Goal: Information Seeking & Learning: Learn about a topic

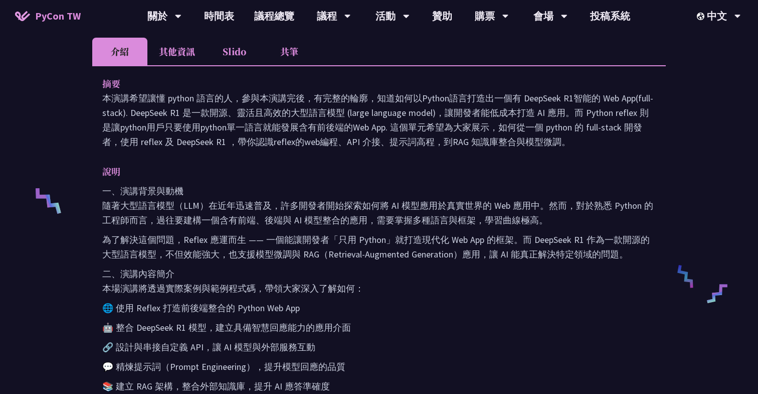
scroll to position [302, 0]
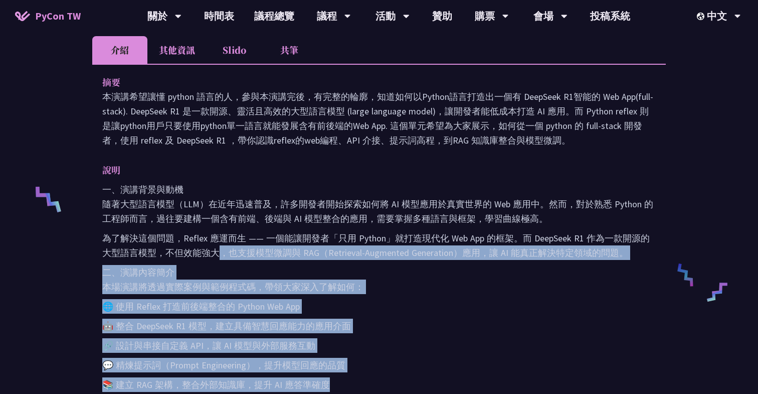
drag, startPoint x: 218, startPoint y: 246, endPoint x: 401, endPoint y: 377, distance: 225.0
click at [401, 377] on div "一、演講背景與動機 隨著大型語言模型（LLM）在近年迅速普及，許多開發者開始探索如何將 AI 模型應用於真實世界的 Web 應用中。然而，對於熟悉 Pytho…" at bounding box center [379, 389] width 554 height 415
click at [337, 347] on p "🔗 設計與串接自定義 API，讓 AI 模型與外部服務互動" at bounding box center [379, 345] width 554 height 15
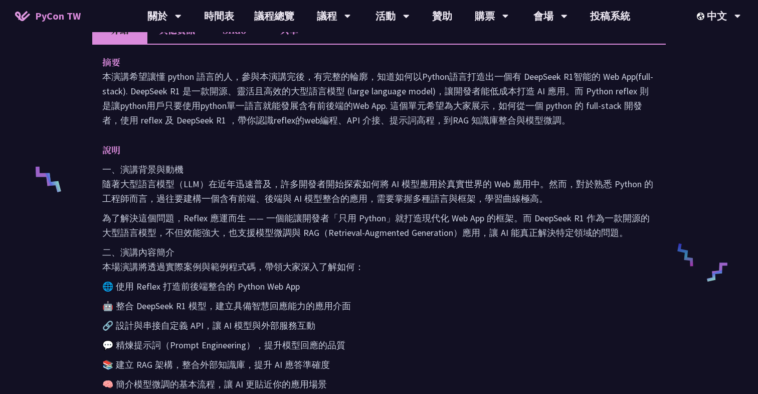
scroll to position [327, 0]
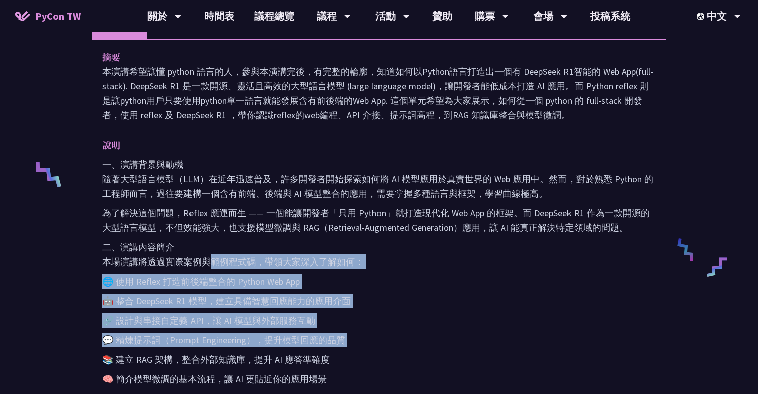
drag, startPoint x: 202, startPoint y: 253, endPoint x: 358, endPoint y: 348, distance: 182.6
click at [358, 348] on div "一、演講背景與動機 隨著大型語言模型（LLM）在近年迅速普及，許多開發者開始探索如何將 AI 模型應用於真實世界的 Web 應用中。然而，對於熟悉 Pytho…" at bounding box center [379, 364] width 554 height 415
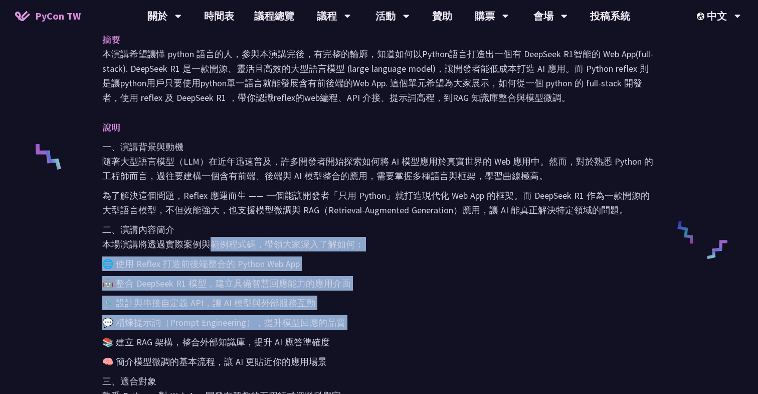
scroll to position [352, 0]
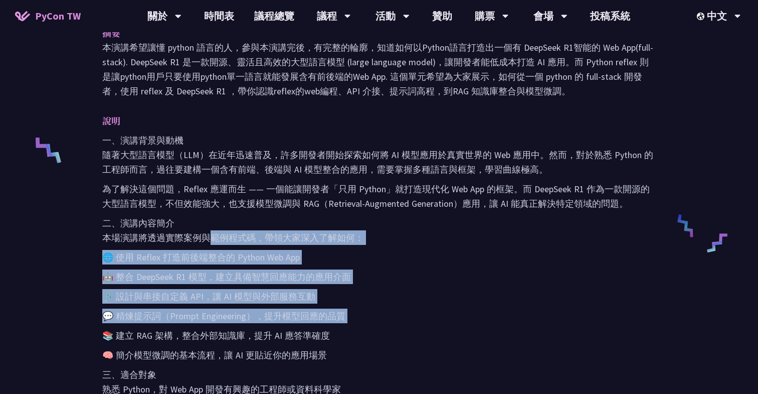
click at [215, 283] on div "一、演講背景與動機 隨著大型語言模型（LLM）在近年迅速普及，許多開發者開始探索如何將 AI 模型應用於真實世界的 Web 應用中。然而，對於熟悉 Pytho…" at bounding box center [379, 340] width 554 height 415
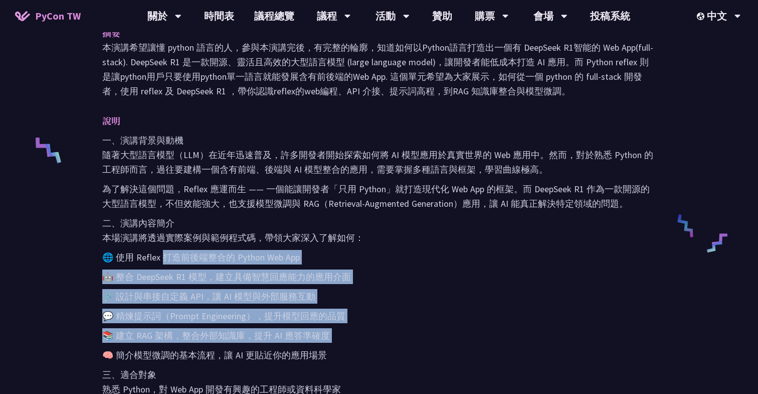
drag, startPoint x: 161, startPoint y: 252, endPoint x: 388, endPoint y: 343, distance: 244.5
click at [388, 343] on div "一、演講背景與動機 隨著大型語言模型（LLM）在近年迅速普及，許多開發者開始探索如何將 AI 模型應用於真實世界的 Web 應用中。然而，對於熟悉 Pytho…" at bounding box center [379, 340] width 554 height 415
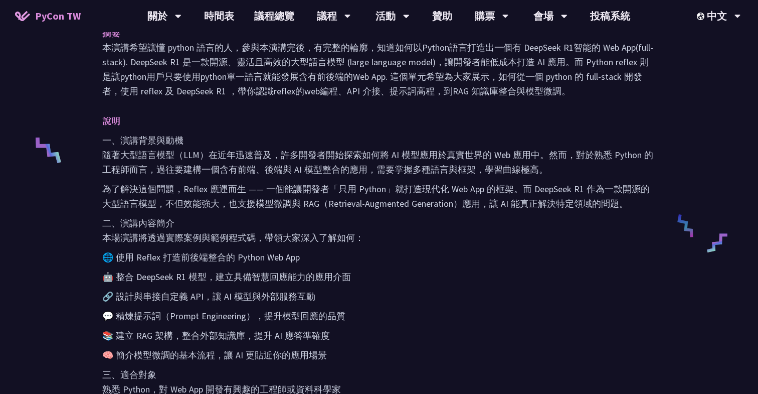
click at [164, 257] on p "🌐 使用 Reflex 打造前後端整合的 Python Web App" at bounding box center [379, 257] width 554 height 15
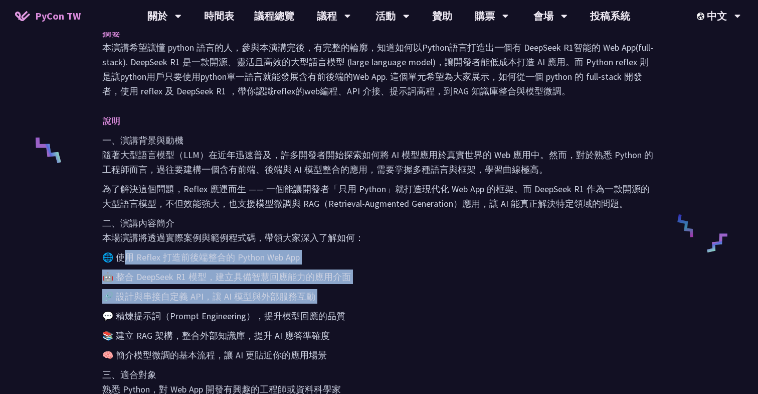
drag, startPoint x: 124, startPoint y: 258, endPoint x: 336, endPoint y: 303, distance: 216.9
click at [336, 303] on div "一、演講背景與動機 隨著大型語言模型（LLM）在近年迅速普及，許多開發者開始探索如何將 AI 模型應用於真實世界的 Web 應用中。然而，對於熟悉 Pytho…" at bounding box center [379, 340] width 554 height 415
click at [194, 276] on p "🤖 整合 DeepSeek R1 模型，建立具備智慧回應能力的應用介面" at bounding box center [379, 276] width 554 height 15
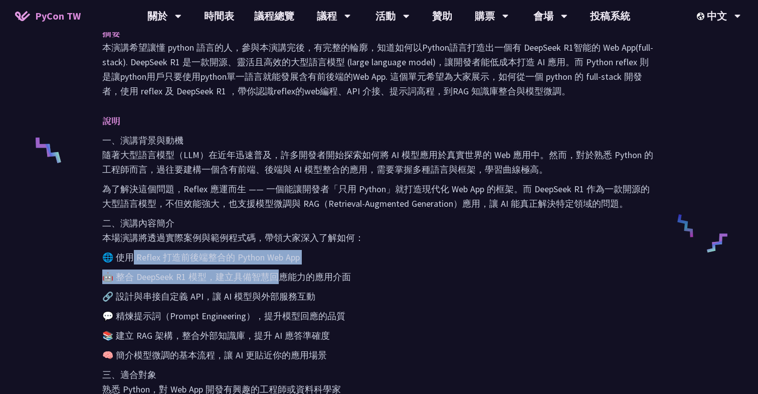
drag, startPoint x: 132, startPoint y: 258, endPoint x: 273, endPoint y: 280, distance: 142.5
click at [273, 280] on div "一、演講背景與動機 隨著大型語言模型（LLM）在近年迅速普及，許多開發者開始探索如何將 AI 模型應用於真實世界的 Web 應用中。然而，對於熟悉 Pytho…" at bounding box center [379, 340] width 554 height 415
click at [146, 281] on p "🤖 整合 DeepSeek R1 模型，建立具備智慧回應能力的應用介面" at bounding box center [379, 276] width 554 height 15
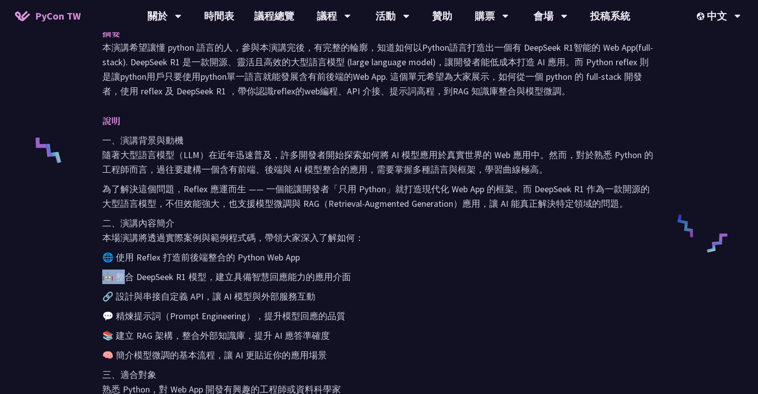
drag, startPoint x: 126, startPoint y: 273, endPoint x: 520, endPoint y: 247, distance: 394.5
click at [520, 247] on div "一、演講背景與動機 隨著大型語言模型（LLM）在近年迅速普及，許多開發者開始探索如何將 AI 模型應用於真實世界的 Web 應用中。然而，對於熟悉 Pytho…" at bounding box center [379, 340] width 554 height 415
click at [220, 295] on p "🔗 設計與串接自定義 API，讓 AI 模型與外部服務互動" at bounding box center [379, 296] width 554 height 15
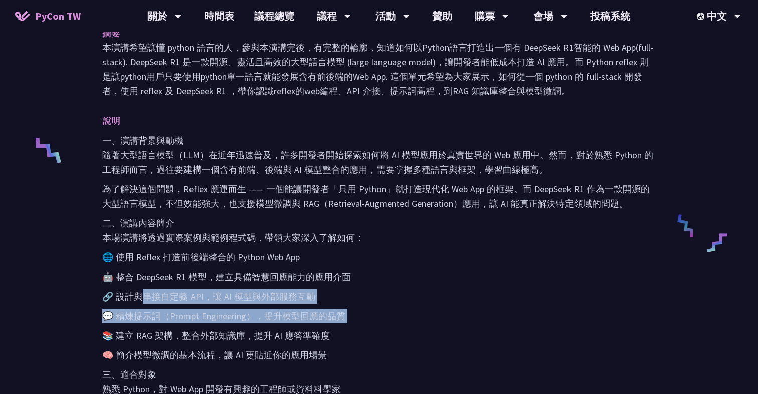
drag, startPoint x: 140, startPoint y: 293, endPoint x: 354, endPoint y: 324, distance: 215.9
click at [354, 324] on div "一、演講背景與動機 隨著大型語言模型（LLM）在近年迅速普及，許多開發者開始探索如何將 AI 模型應用於真實世界的 Web 應用中。然而，對於熟悉 Pytho…" at bounding box center [379, 340] width 554 height 415
click at [175, 319] on p "💬 精煉提示詞（Prompt Engineering），提升模型回應的品質" at bounding box center [379, 315] width 554 height 15
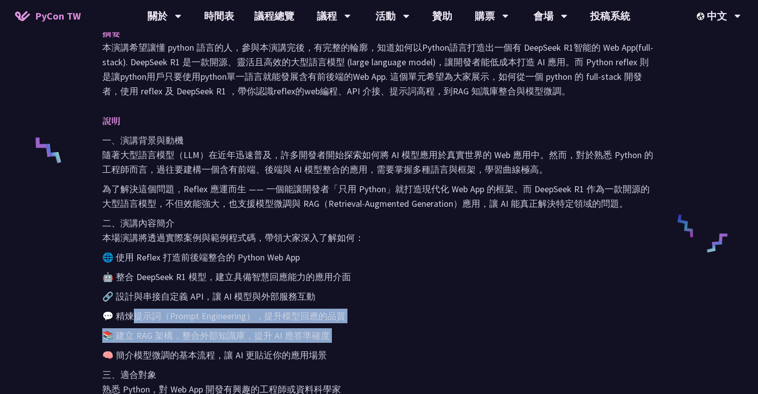
drag, startPoint x: 136, startPoint y: 317, endPoint x: 375, endPoint y: 343, distance: 240.6
click at [375, 343] on div "一、演講背景與動機 隨著大型語言模型（LLM）在近年迅速普及，許多開發者開始探索如何將 AI 模型應用於真實世界的 Web 應用中。然而，對於熟悉 Pytho…" at bounding box center [379, 340] width 554 height 415
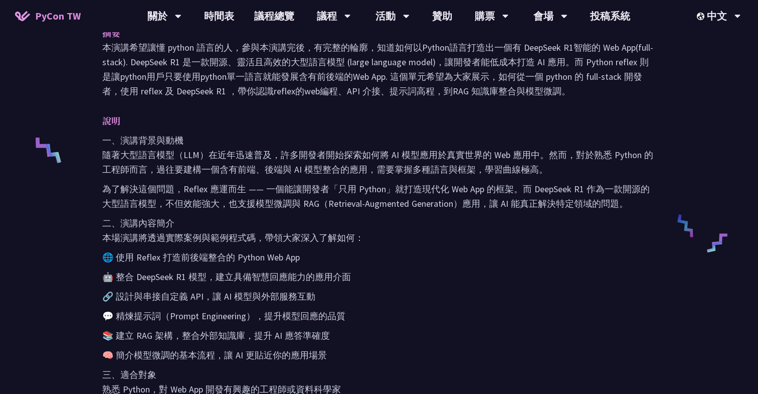
click at [206, 382] on p "三、適合對象 熟悉 Python，對 Web App 開發有興趣的工程師或資料科學家" at bounding box center [379, 381] width 554 height 29
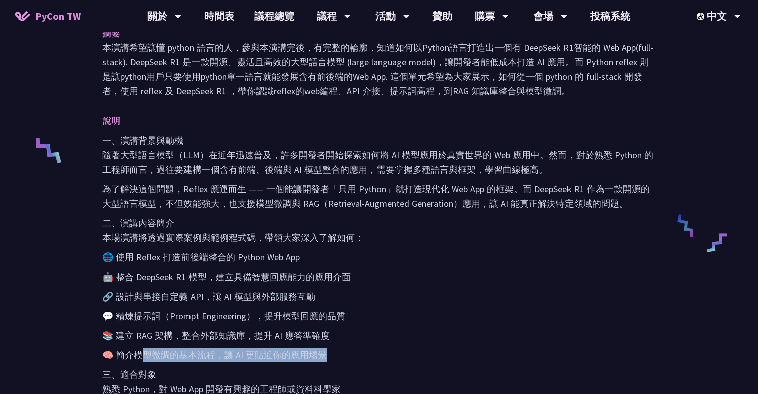
drag, startPoint x: 139, startPoint y: 356, endPoint x: 416, endPoint y: 355, distance: 276.3
click at [416, 355] on p "🧠 簡介模型微調的基本流程，讓 AI 更貼近你的應用場景" at bounding box center [379, 354] width 554 height 15
